Goal: Task Accomplishment & Management: Use online tool/utility

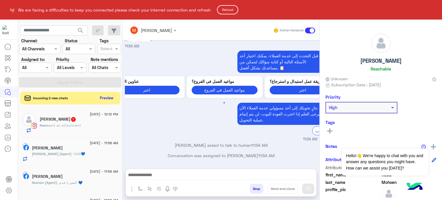
click at [233, 11] on button "Reload" at bounding box center [227, 9] width 21 height 9
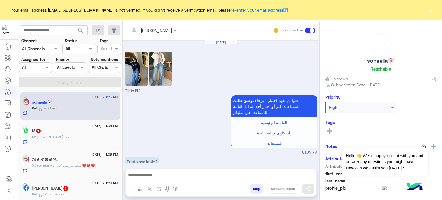
scroll to position [153, 0]
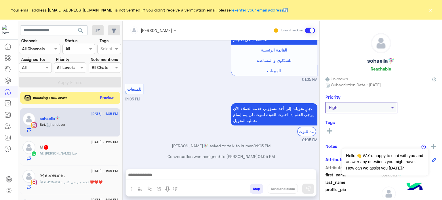
click at [103, 98] on button "Preview" at bounding box center [107, 98] width 18 height 8
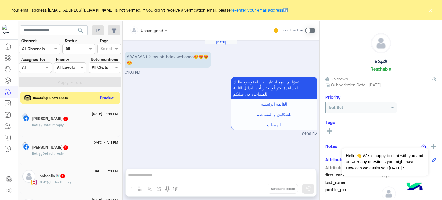
click at [102, 98] on button "Preview" at bounding box center [107, 98] width 18 height 8
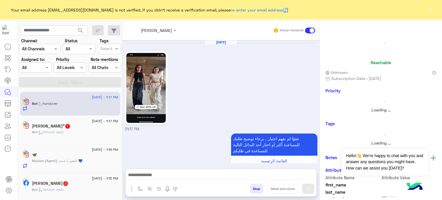
scroll to position [192, 0]
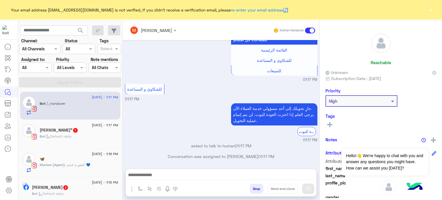
click at [428, 11] on button "×" at bounding box center [431, 10] width 6 height 6
